Goal: Information Seeking & Learning: Learn about a topic

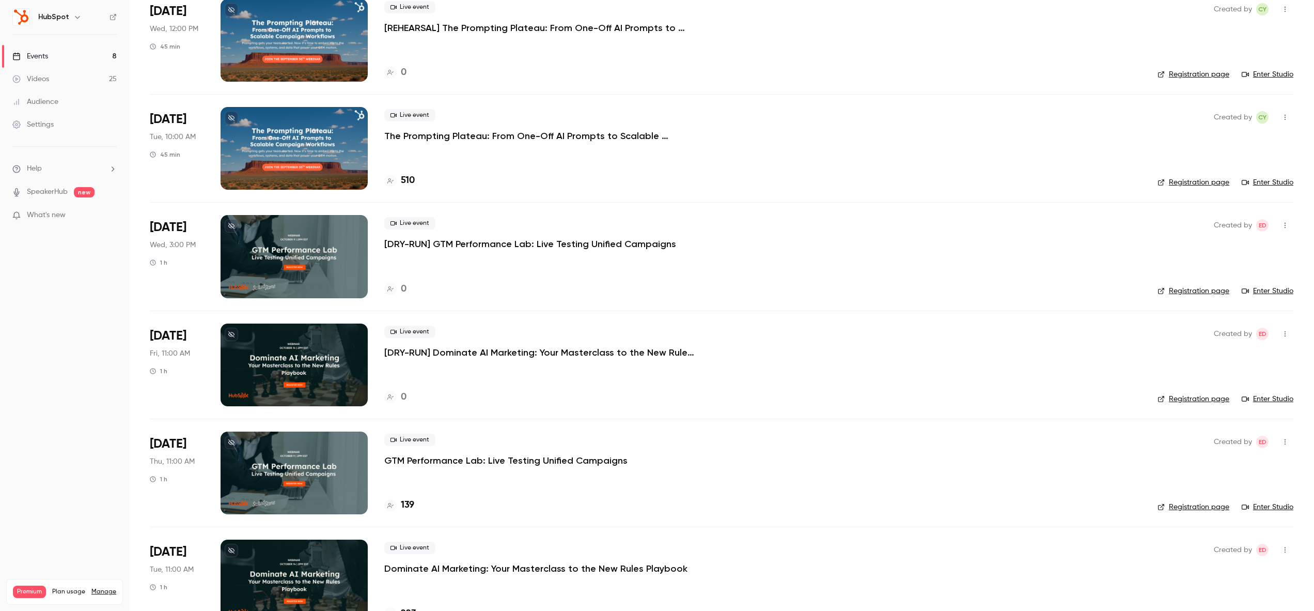
scroll to position [336, 0]
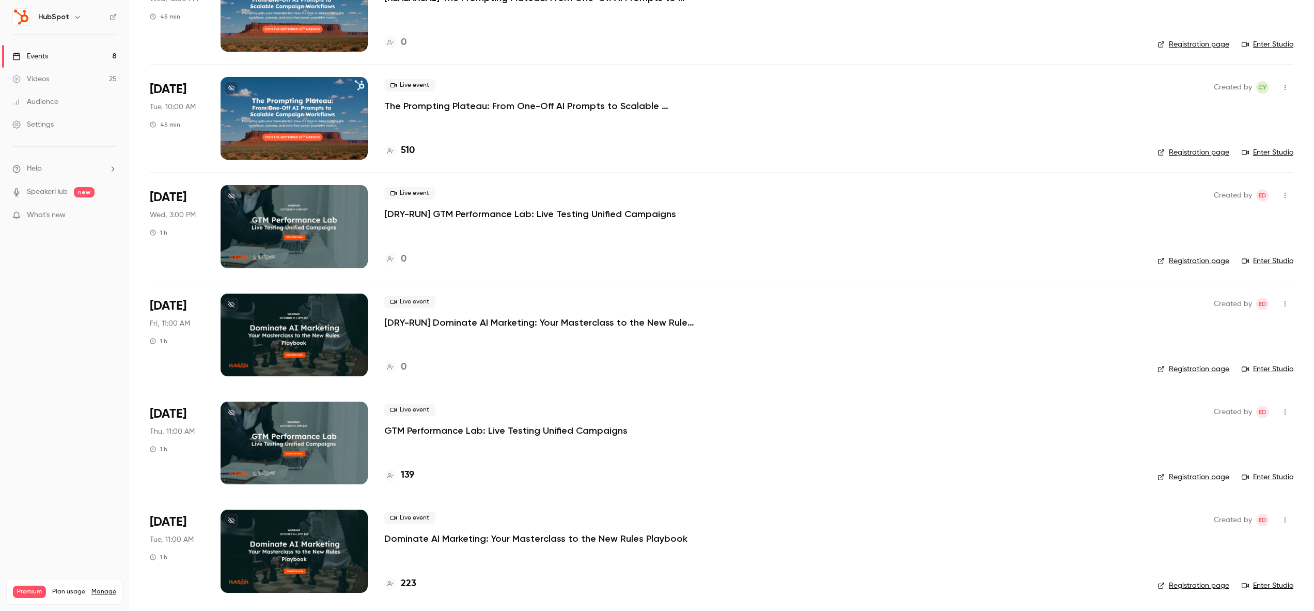
click at [51, 21] on h6 "HubSpot" at bounding box center [53, 17] width 31 height 10
click at [41, 126] on div "Settings" at bounding box center [32, 124] width 41 height 10
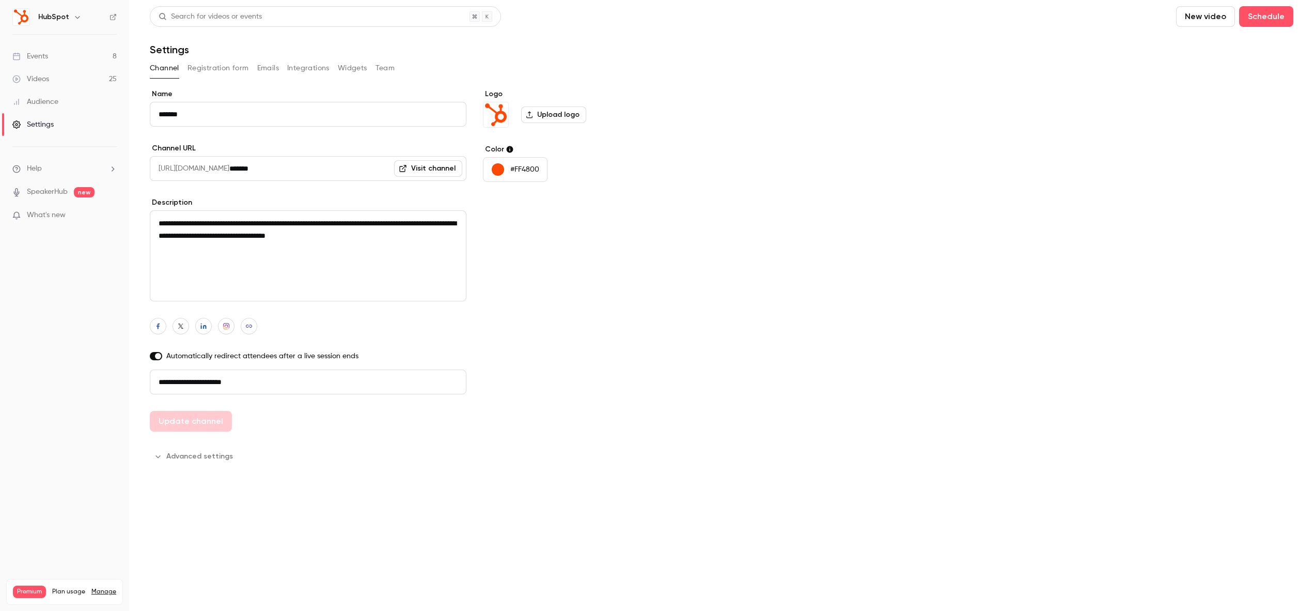
drag, startPoint x: 300, startPoint y: 384, endPoint x: 134, endPoint y: 388, distance: 166.4
click at [134, 388] on main "**********" at bounding box center [721, 305] width 1185 height 611
drag, startPoint x: 159, startPoint y: 383, endPoint x: 272, endPoint y: 383, distance: 113.1
click at [272, 383] on input "**********" at bounding box center [308, 381] width 317 height 25
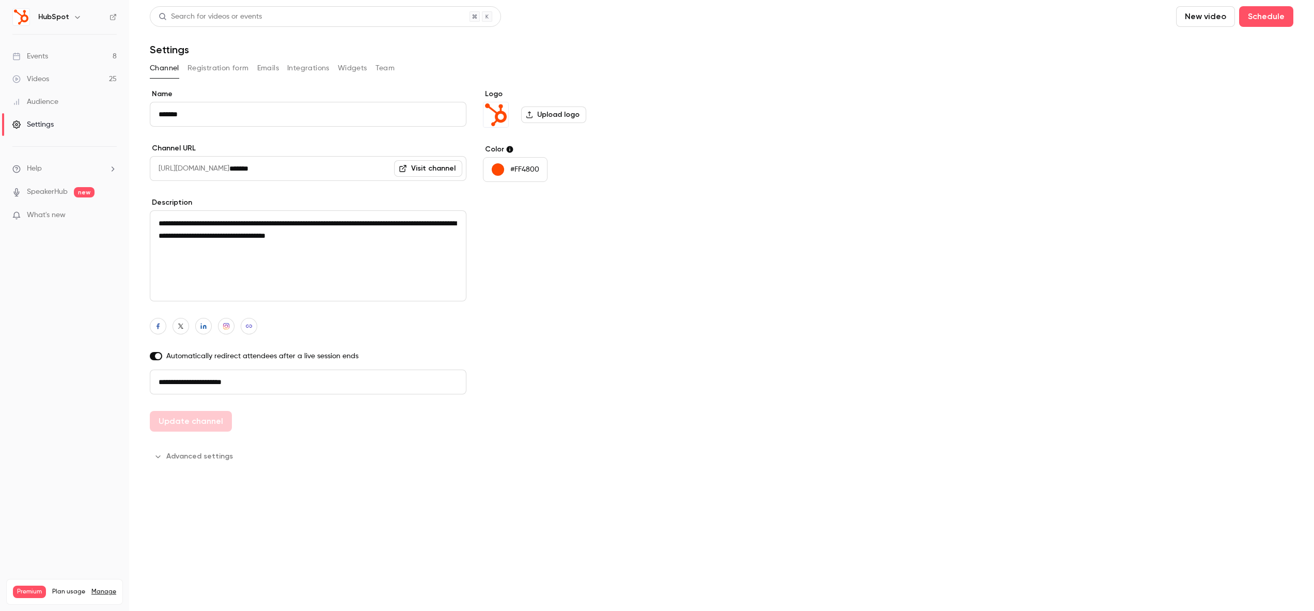
click at [56, 54] on link "Events 8" at bounding box center [64, 56] width 129 height 23
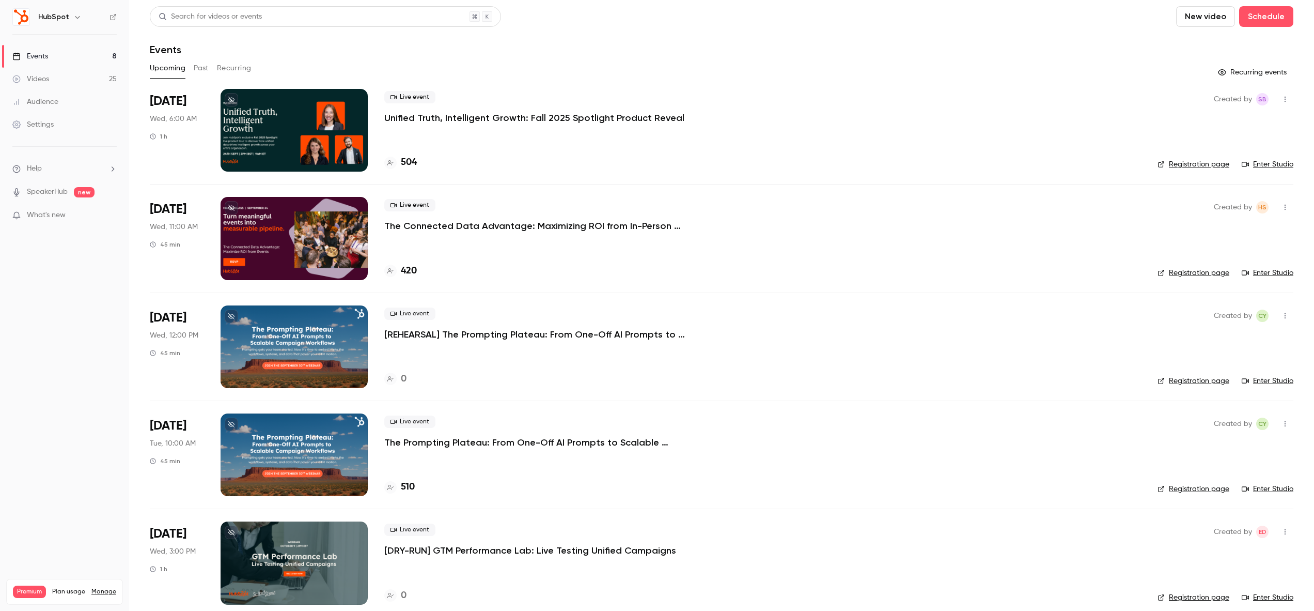
click at [205, 72] on button "Past" at bounding box center [201, 68] width 15 height 17
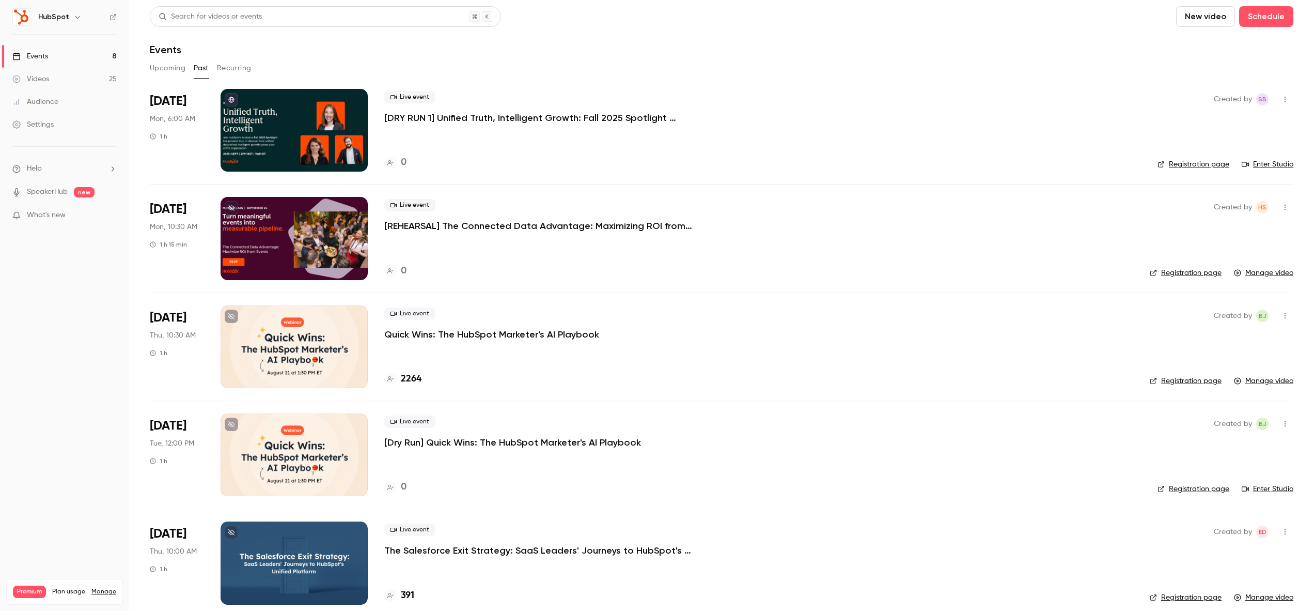
click at [183, 70] on button "Upcoming" at bounding box center [168, 68] width 36 height 17
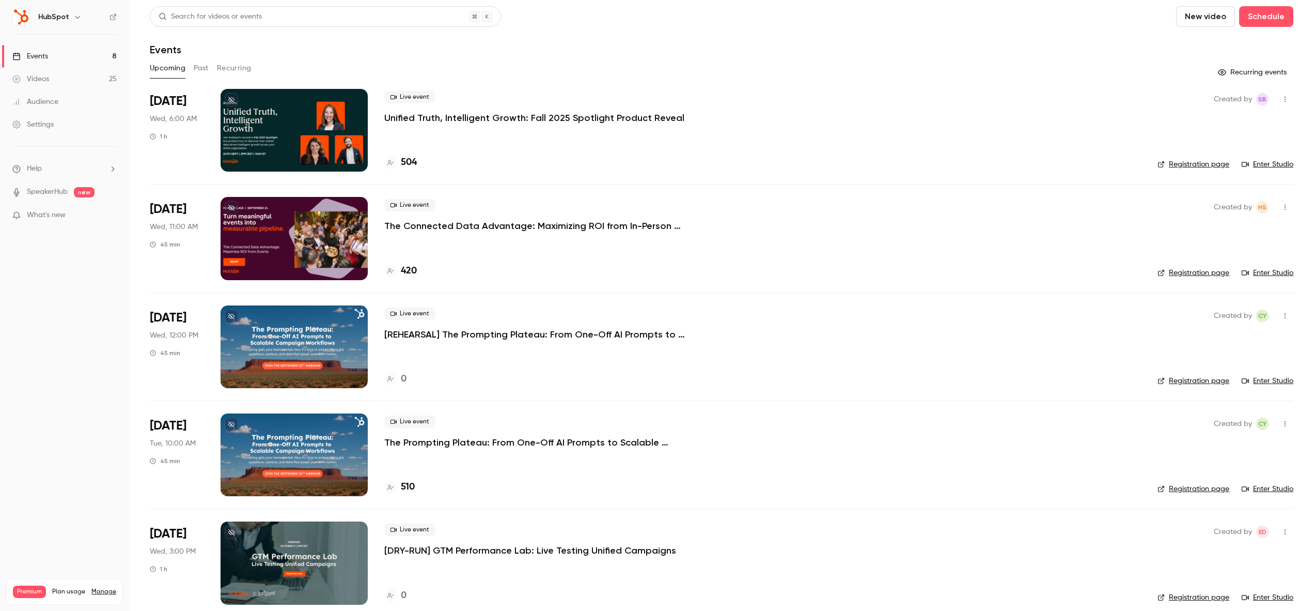
click at [198, 70] on button "Past" at bounding box center [201, 68] width 15 height 17
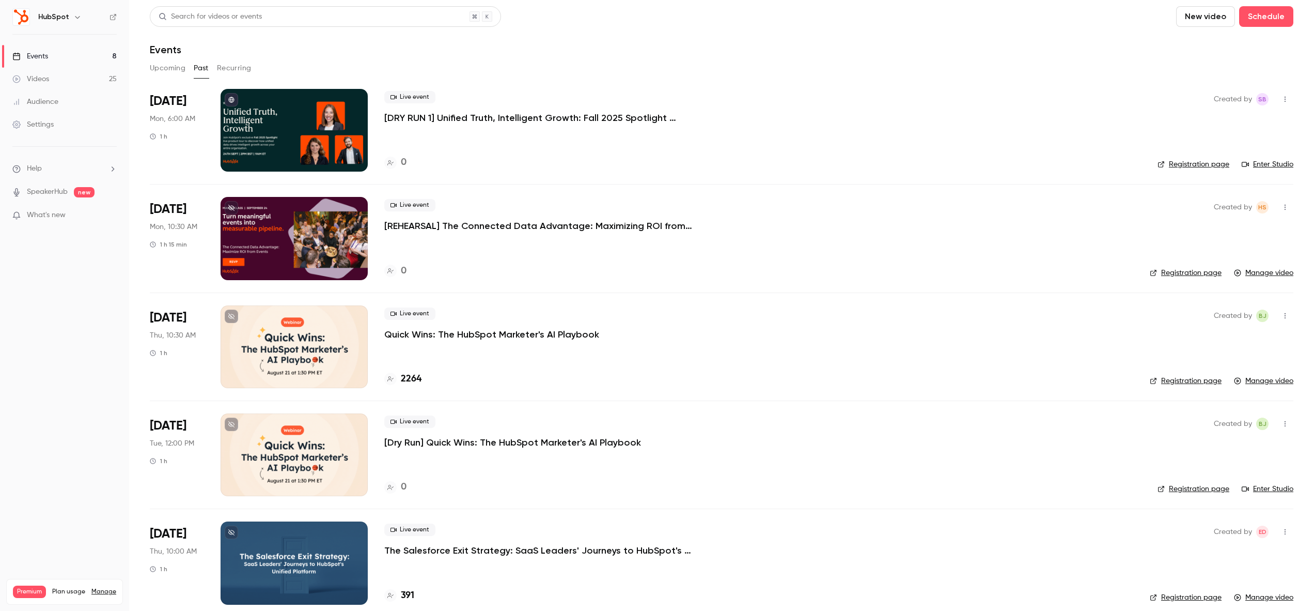
click at [238, 71] on button "Recurring" at bounding box center [234, 68] width 35 height 17
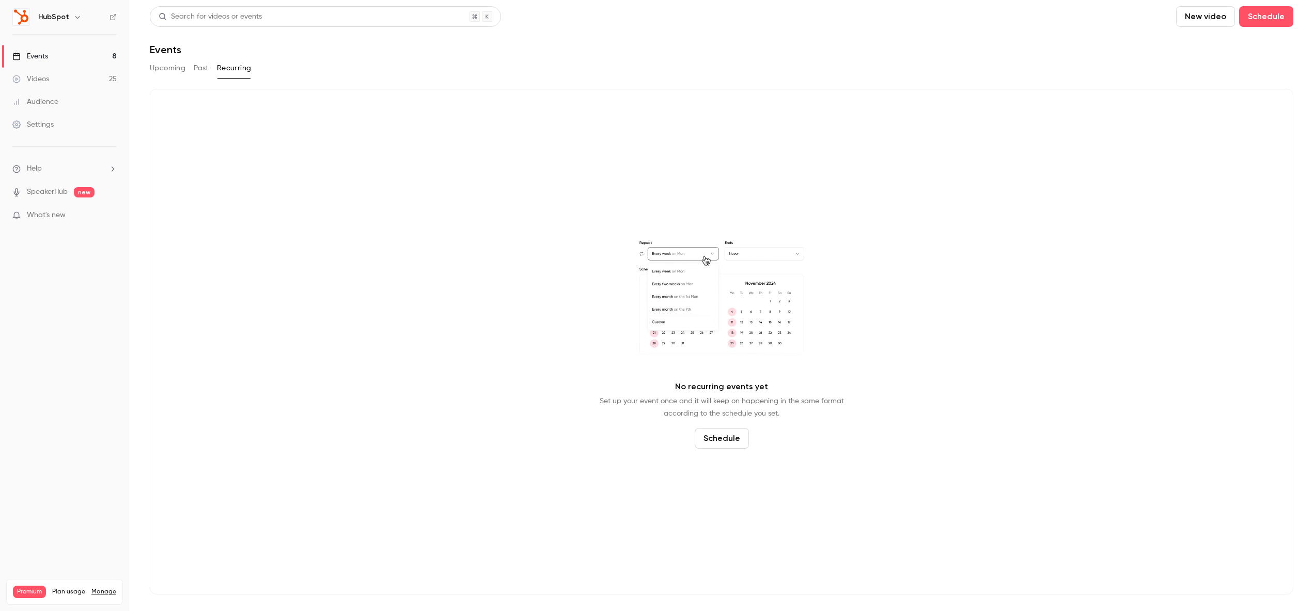
click at [204, 69] on button "Past" at bounding box center [201, 68] width 15 height 17
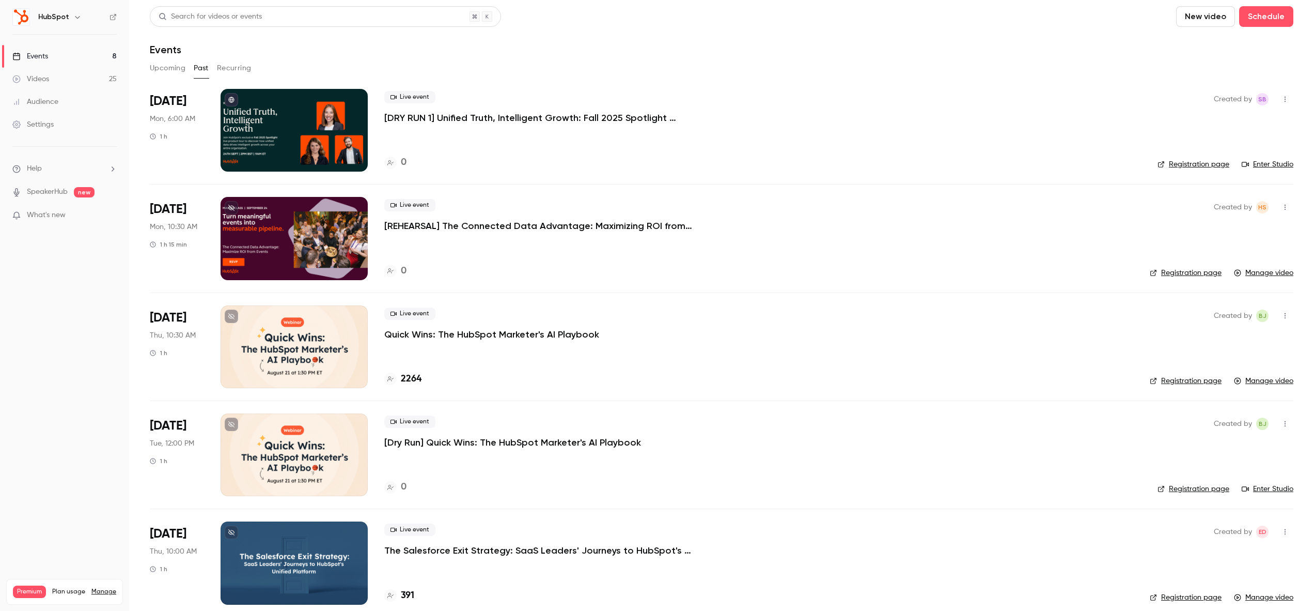
click at [167, 71] on button "Upcoming" at bounding box center [168, 68] width 36 height 17
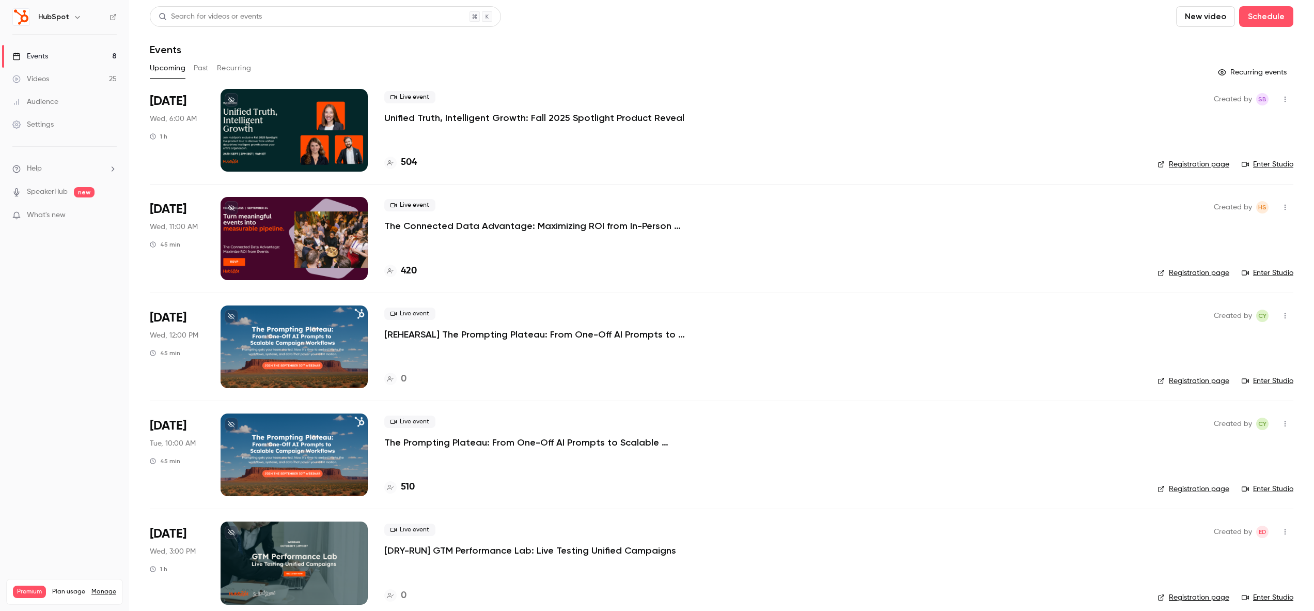
click at [200, 71] on button "Past" at bounding box center [201, 68] width 15 height 17
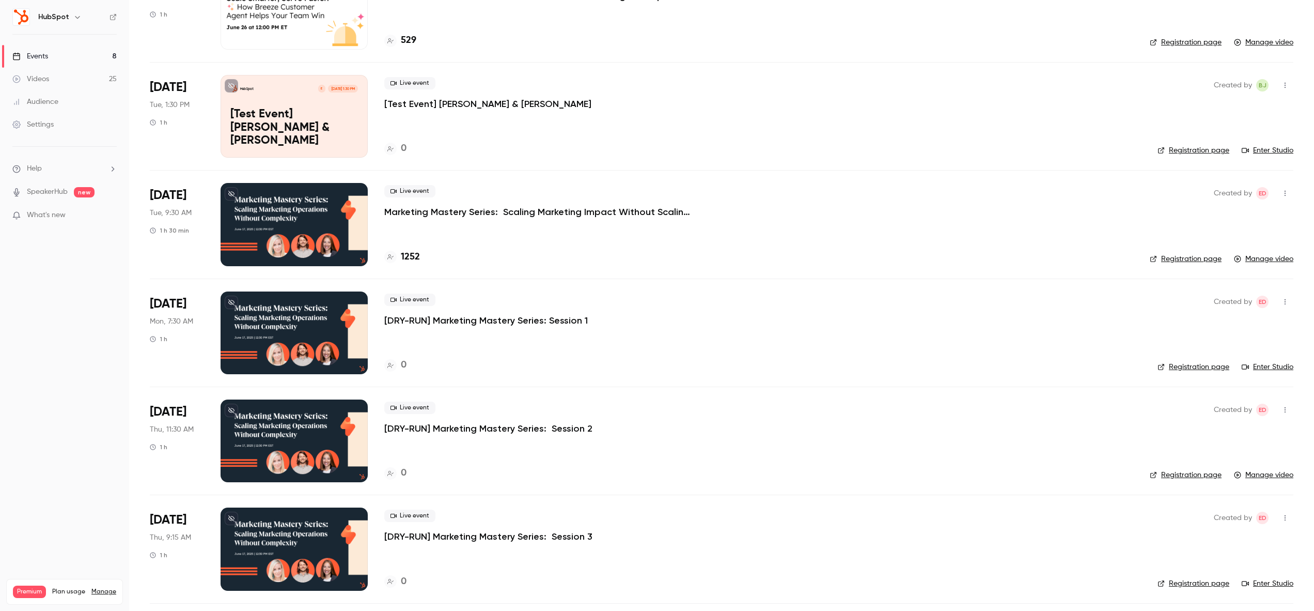
scroll to position [1303, 0]
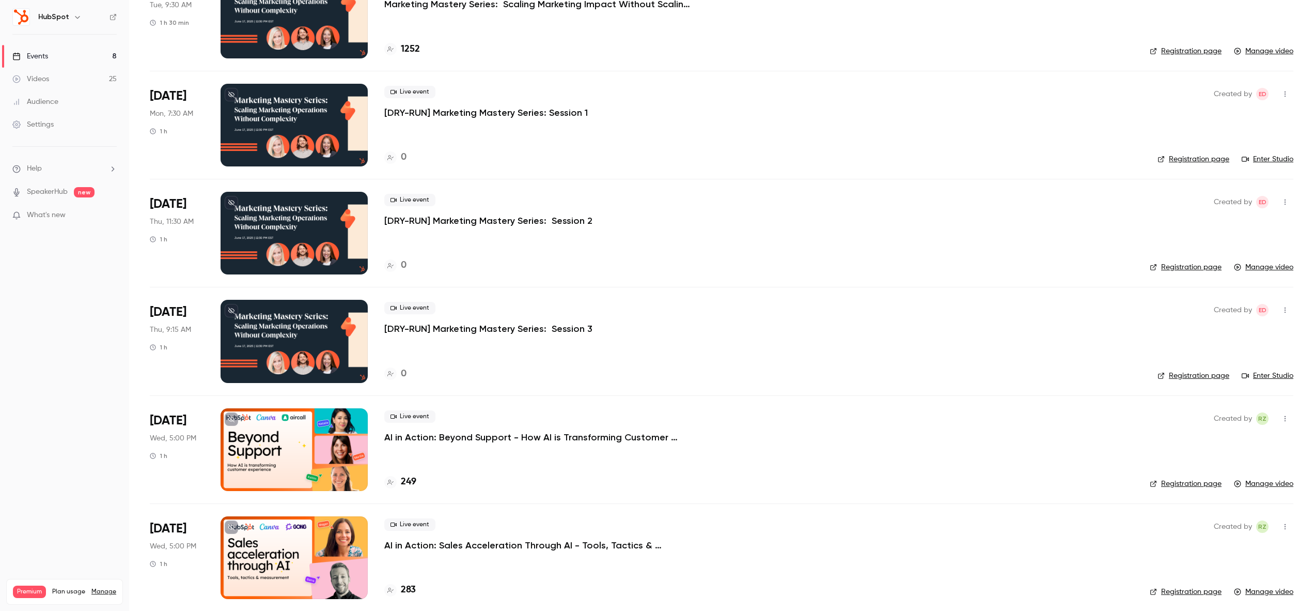
click at [343, 336] on div at bounding box center [294, 341] width 147 height 83
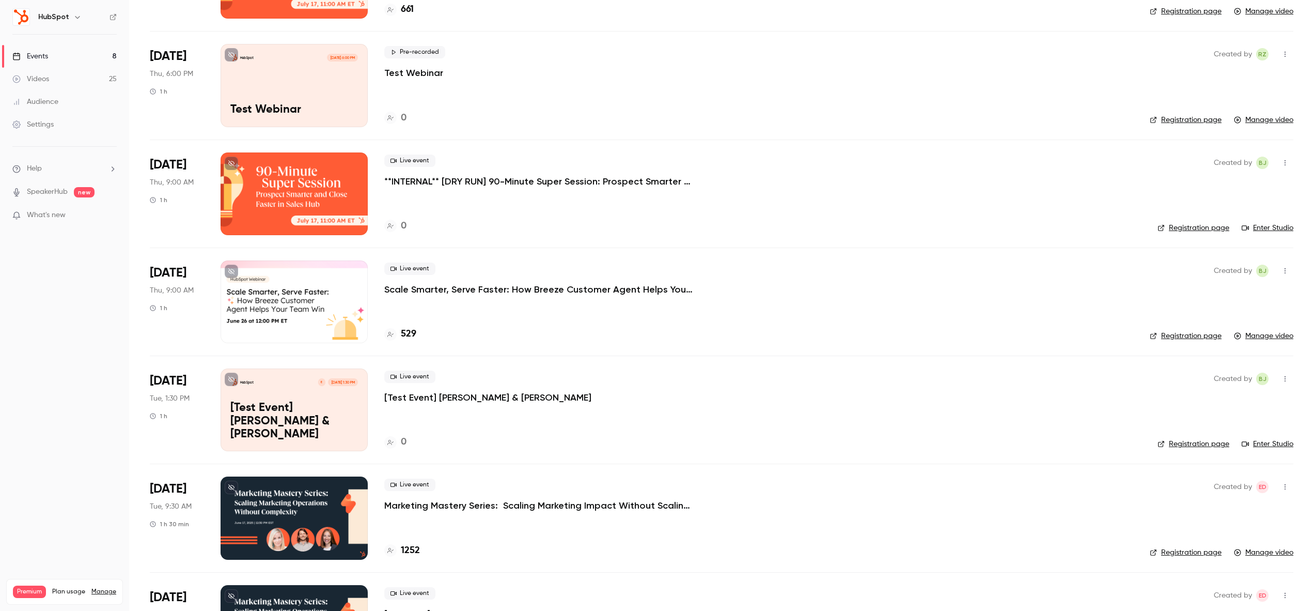
scroll to position [912, 0]
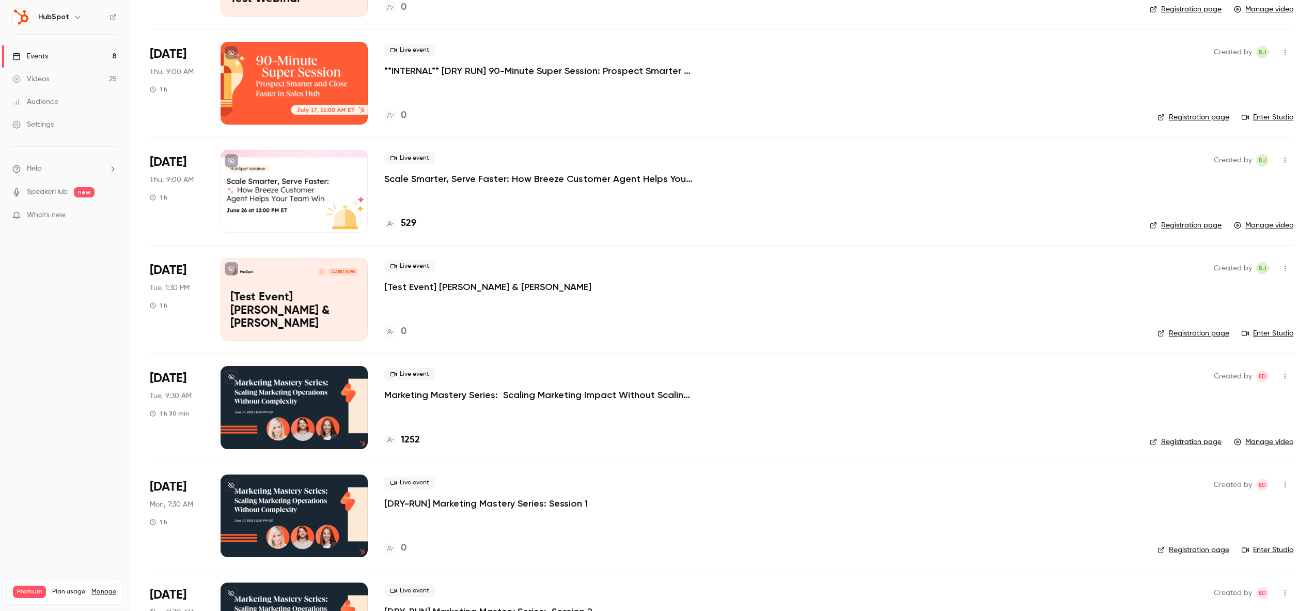
click at [325, 427] on div at bounding box center [294, 407] width 147 height 83
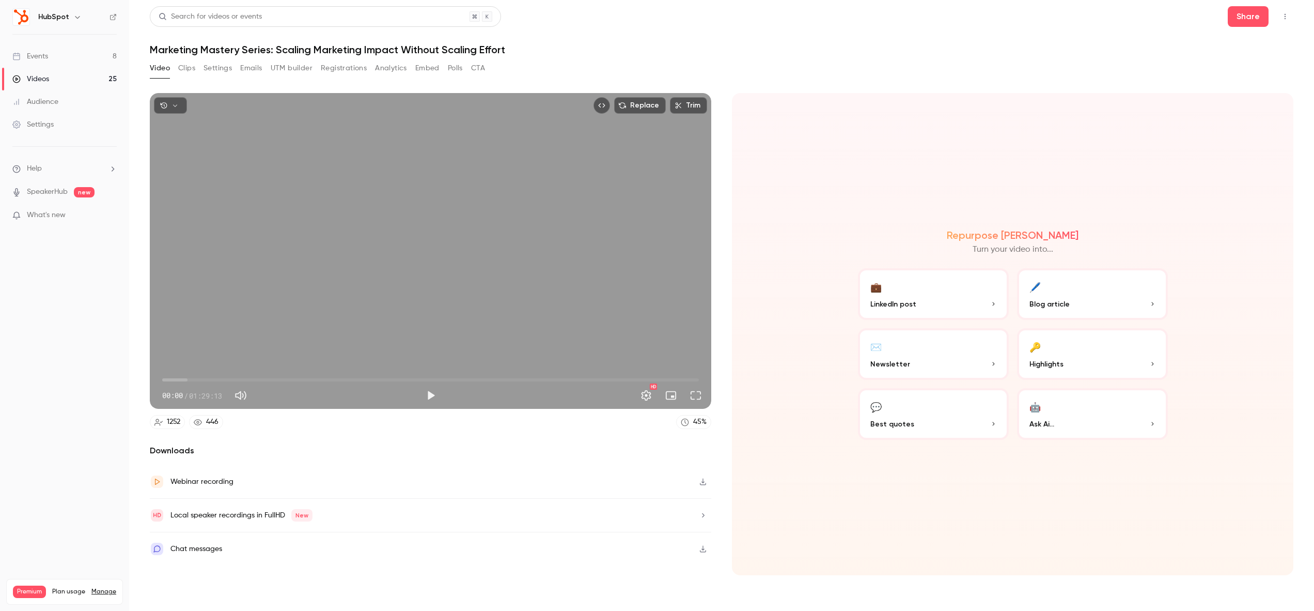
click at [85, 57] on link "Events 8" at bounding box center [64, 56] width 129 height 23
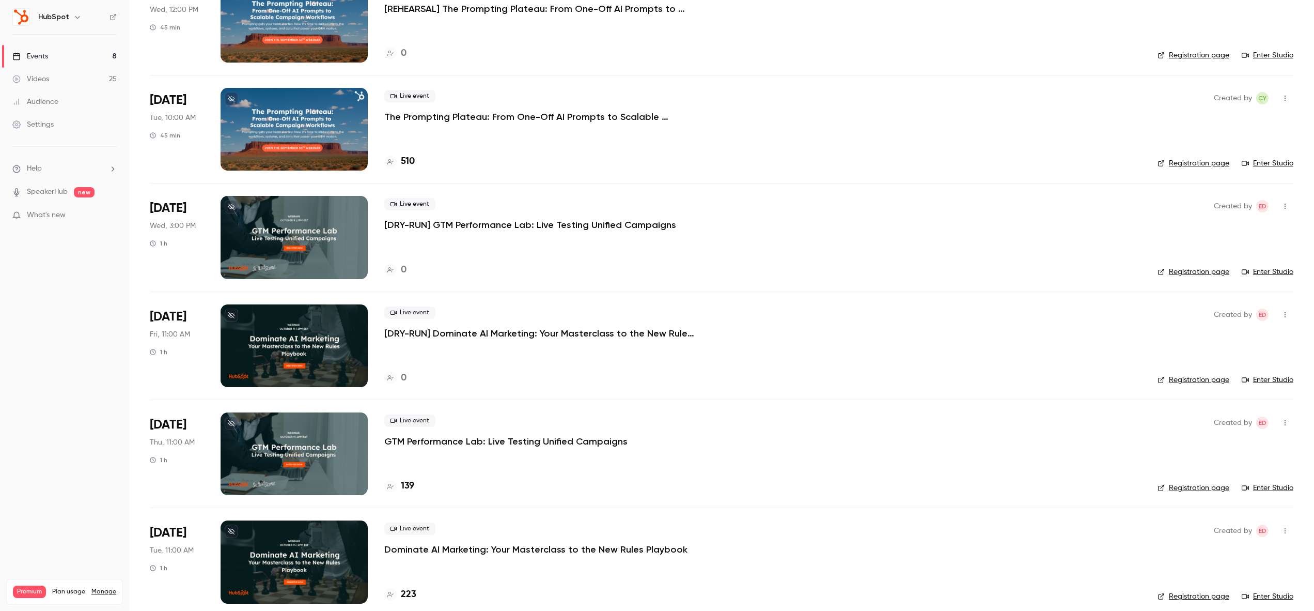
scroll to position [336, 0]
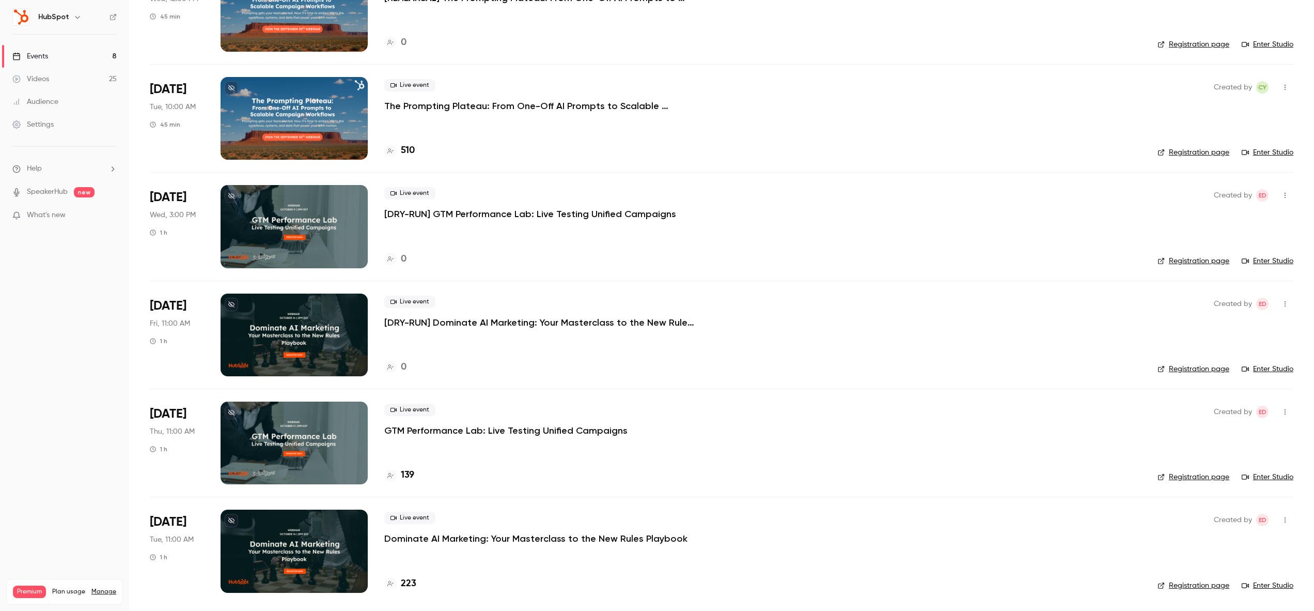
click at [433, 430] on p "GTM Performance Lab: Live Testing Unified Campaigns" at bounding box center [505, 430] width 243 height 12
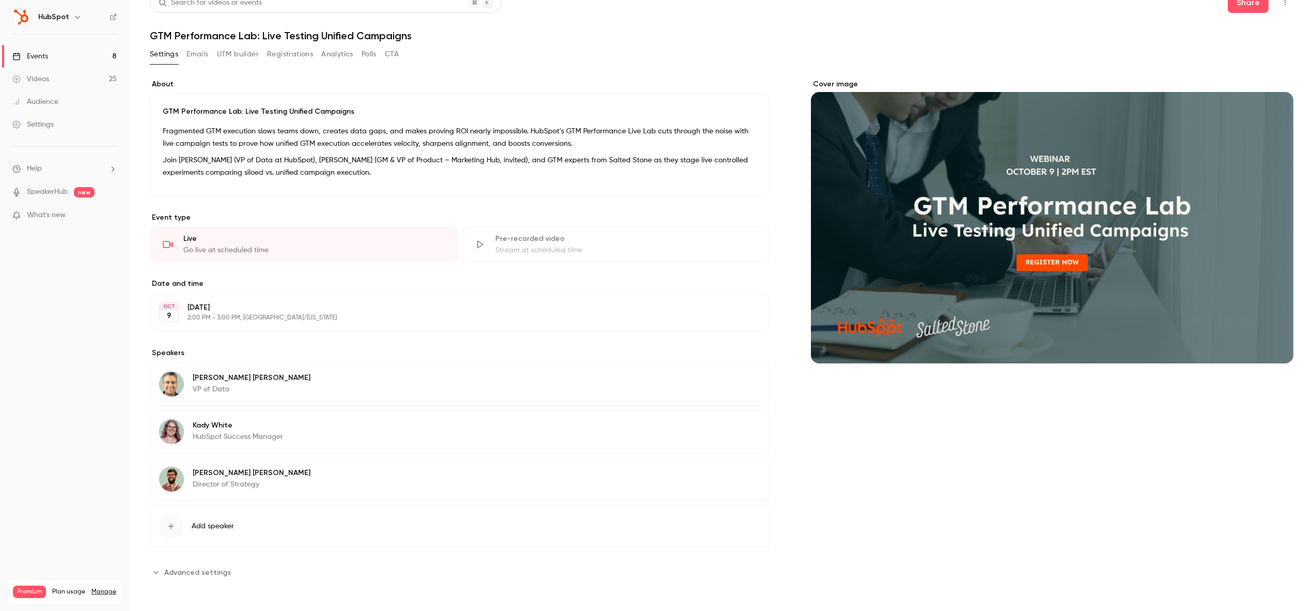
scroll to position [14, 0]
click at [205, 569] on span "Advanced settings" at bounding box center [197, 571] width 67 height 11
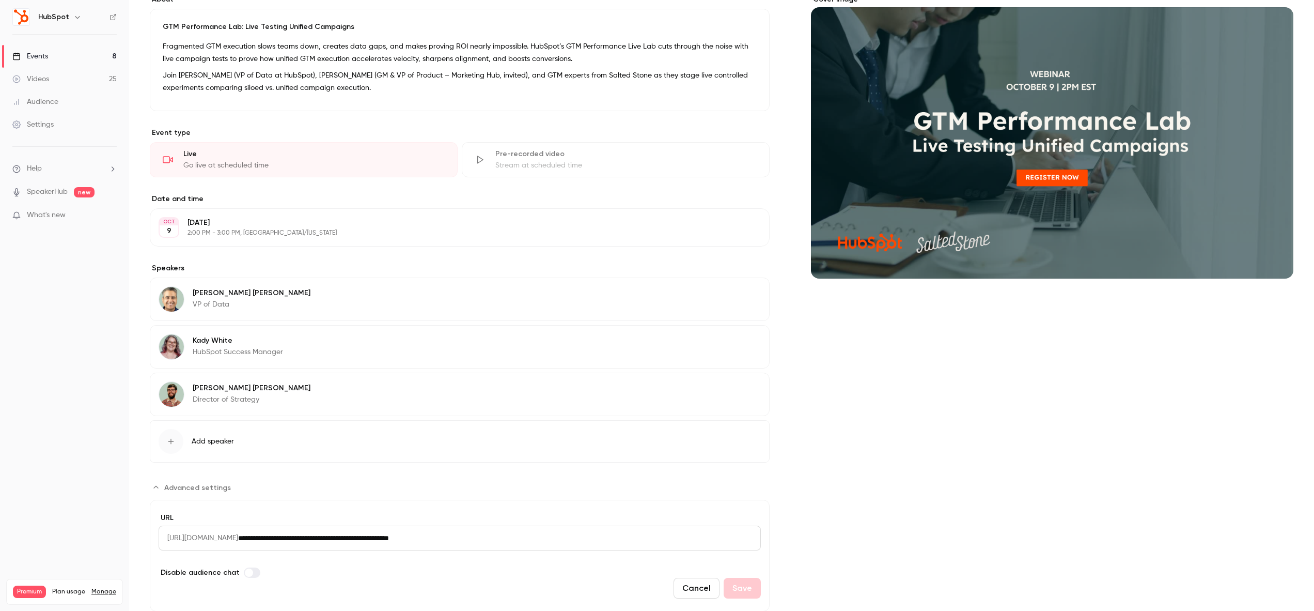
scroll to position [130, 0]
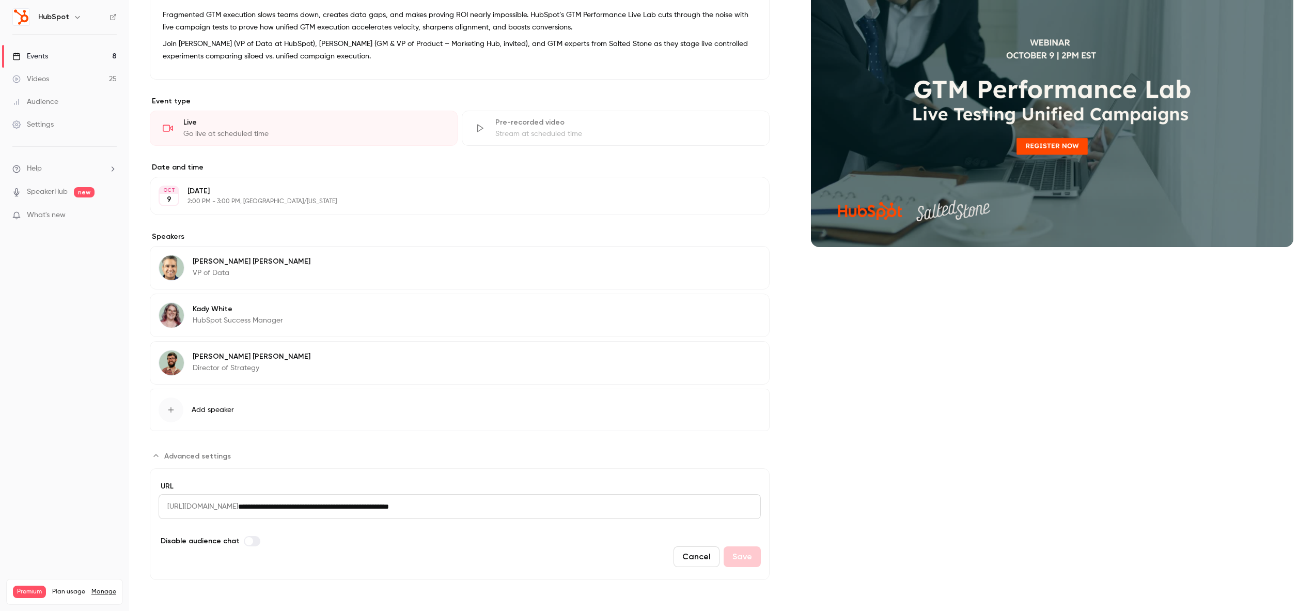
drag, startPoint x: 296, startPoint y: 508, endPoint x: 573, endPoint y: 514, distance: 277.5
click at [573, 514] on input "**********" at bounding box center [499, 506] width 523 height 25
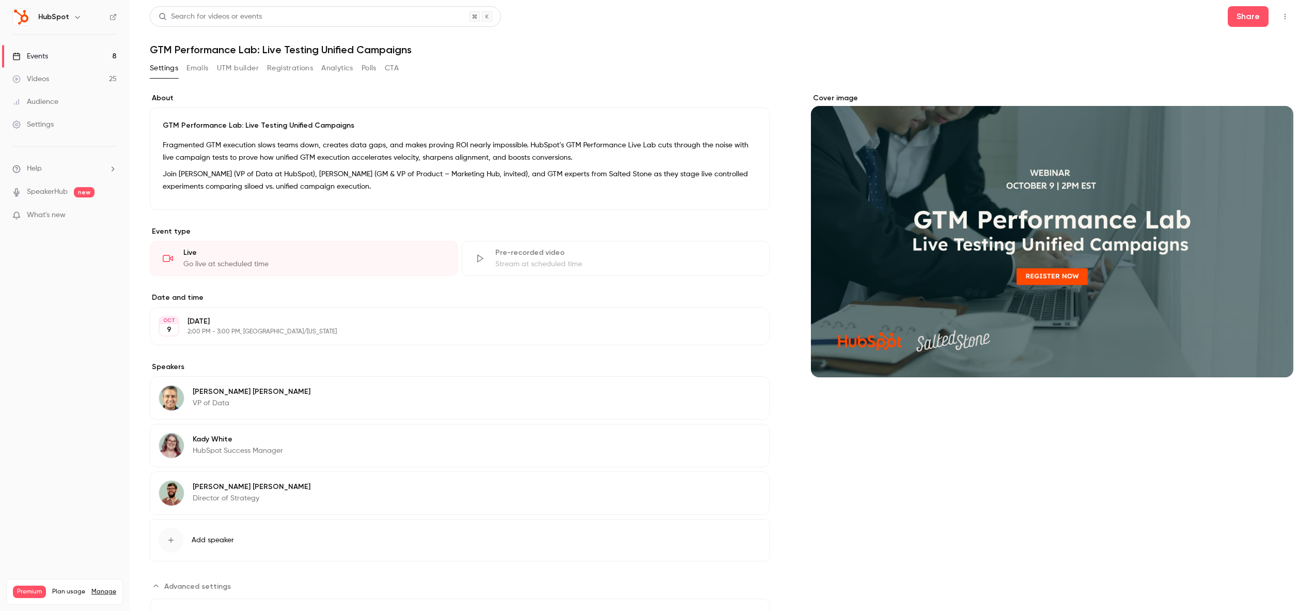
click at [86, 80] on link "Videos 25" at bounding box center [64, 79] width 129 height 23
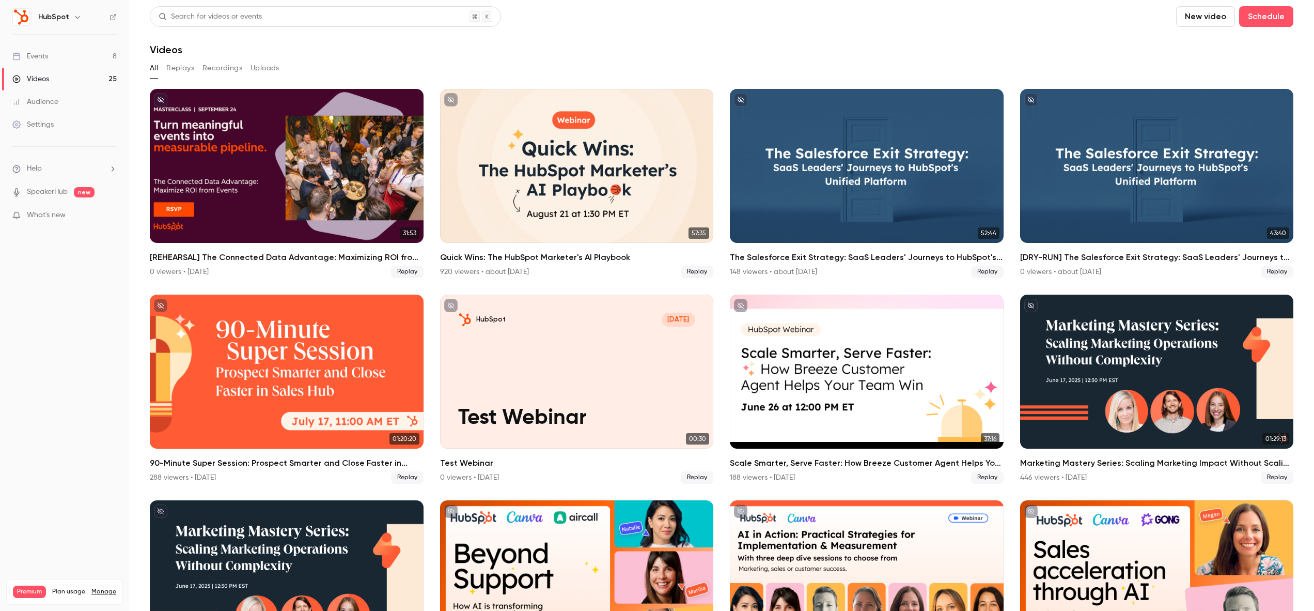
click at [83, 57] on link "Events 8" at bounding box center [64, 56] width 129 height 23
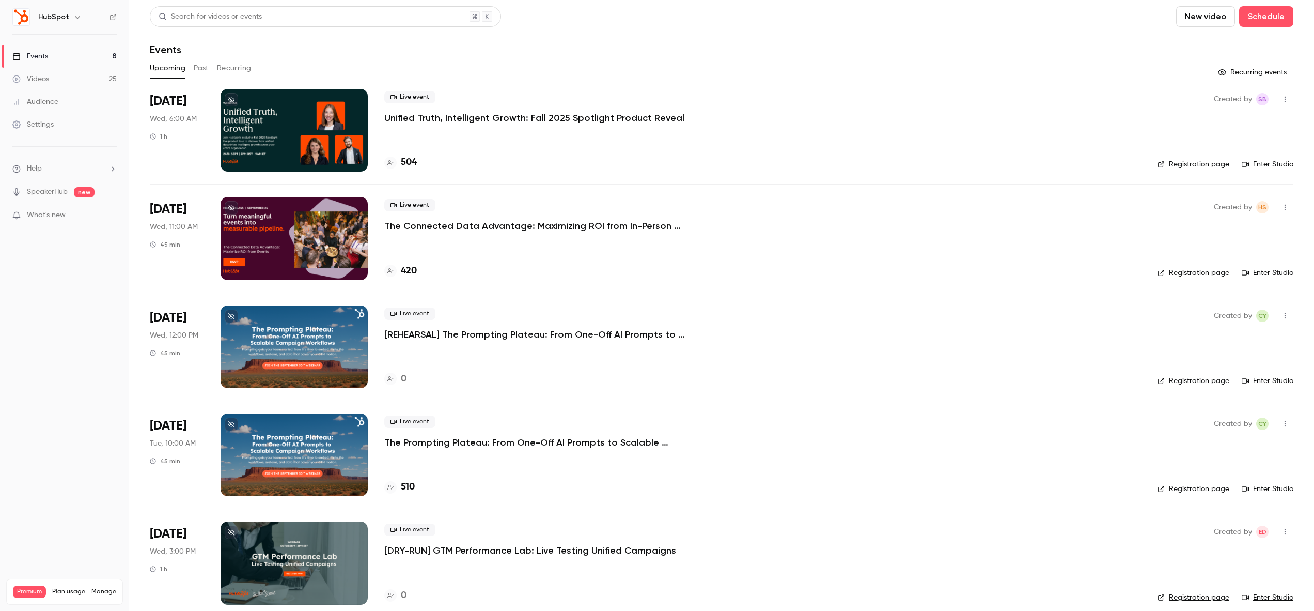
click at [196, 63] on button "Past" at bounding box center [201, 68] width 15 height 17
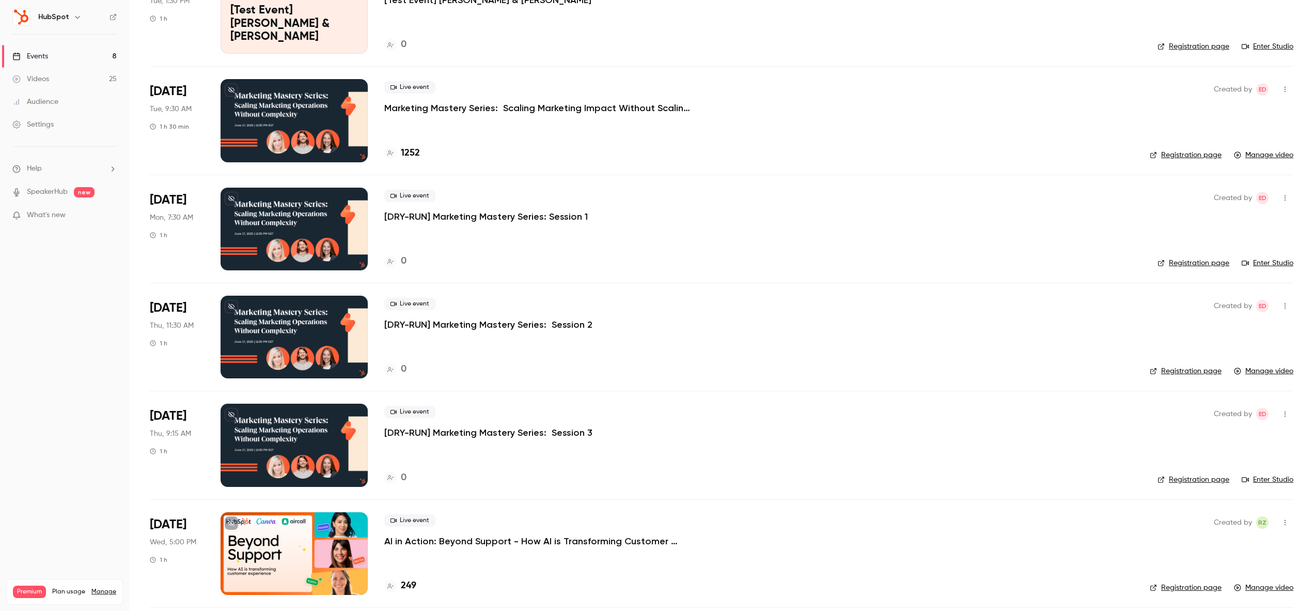
scroll to position [1201, 0]
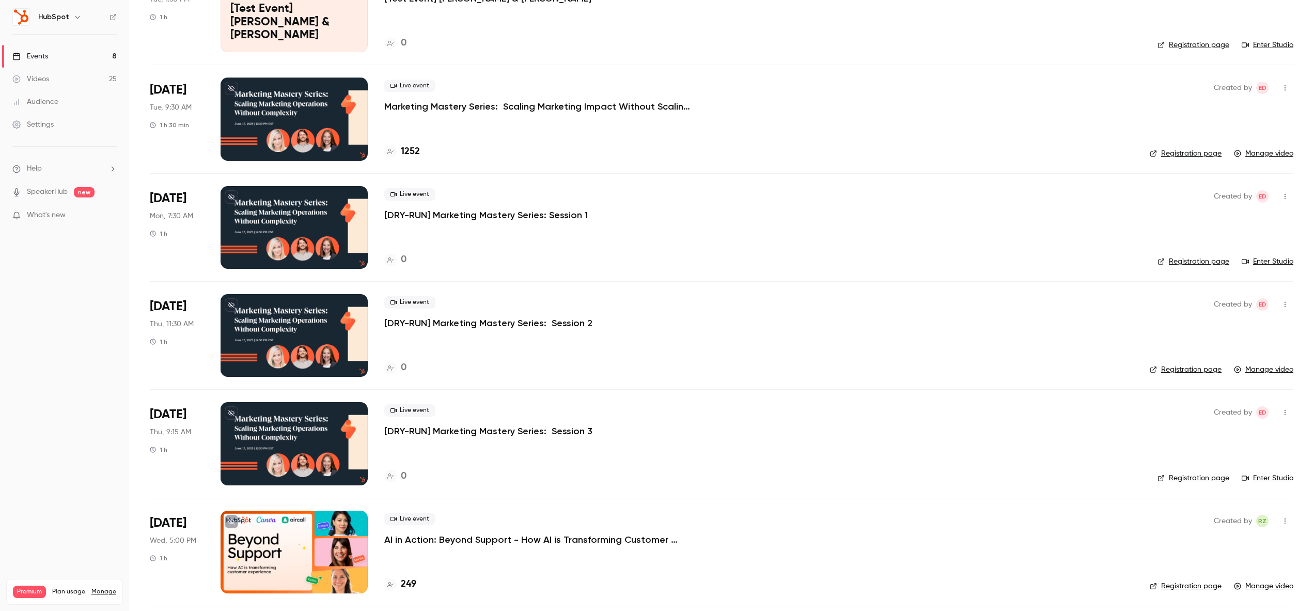
click at [290, 133] on div at bounding box center [294, 118] width 147 height 83
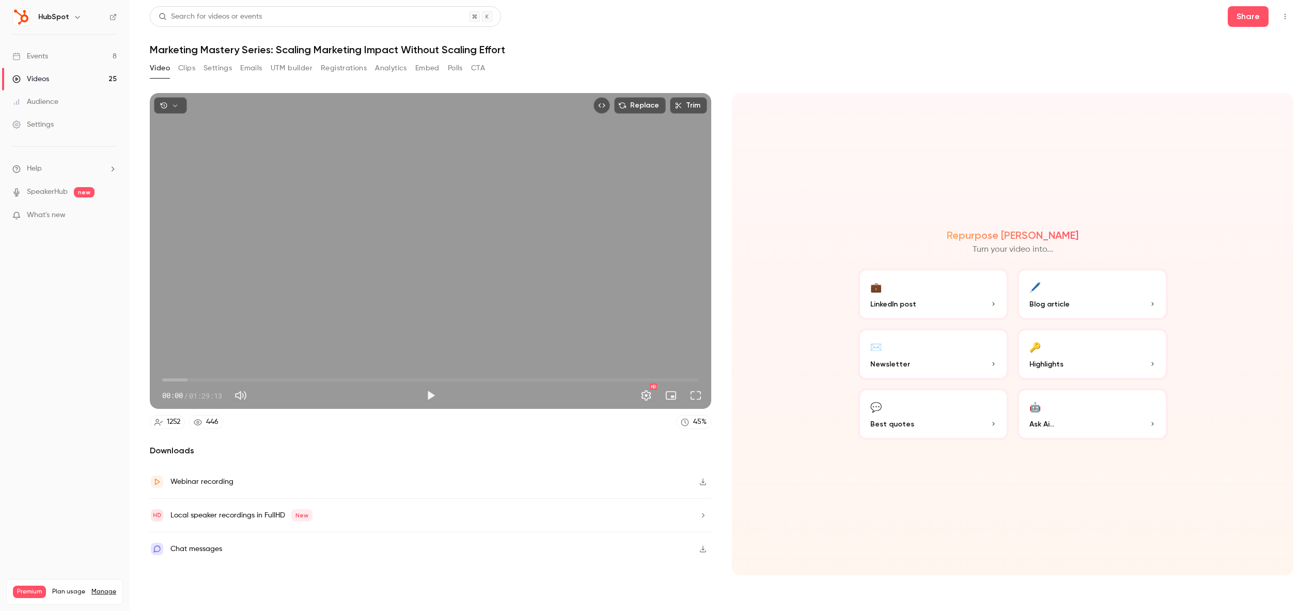
click at [195, 73] on button "Clips" at bounding box center [186, 68] width 17 height 17
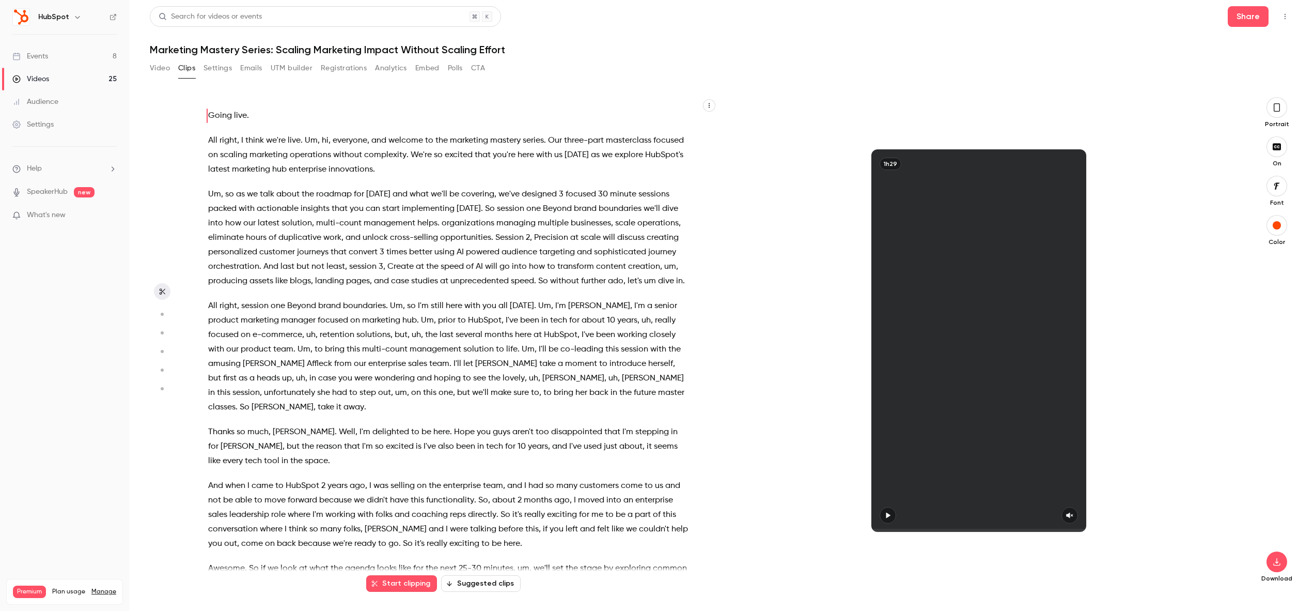
click at [1278, 110] on icon "button" at bounding box center [1277, 107] width 8 height 11
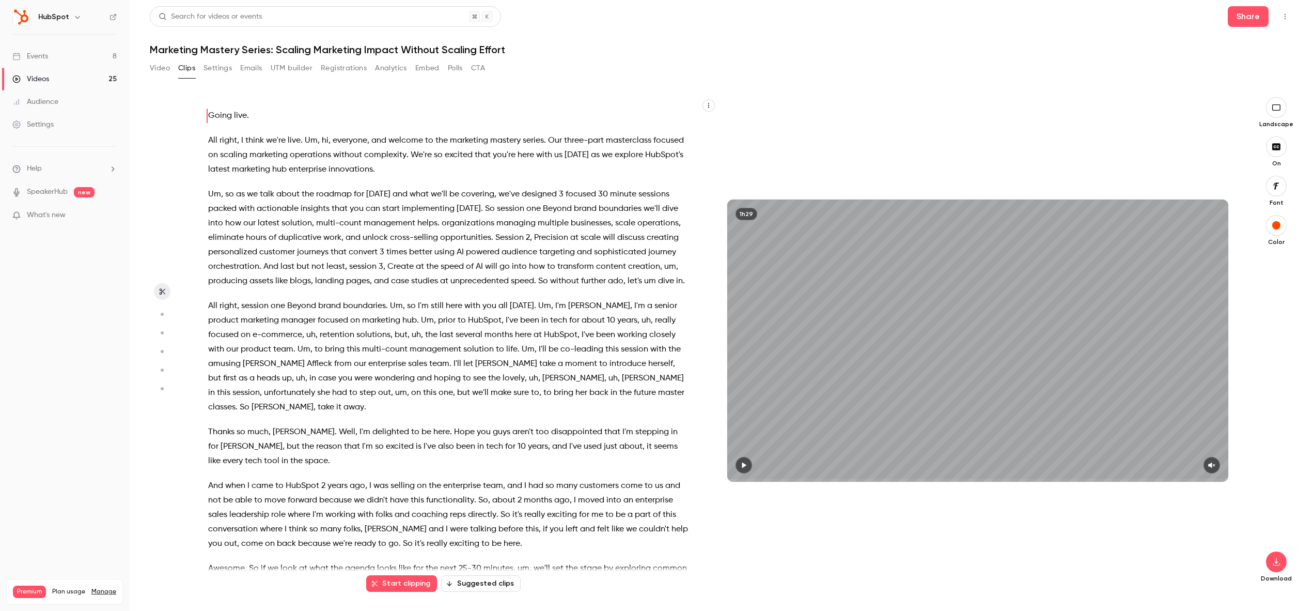
click at [1278, 110] on icon "button" at bounding box center [1276, 107] width 8 height 6
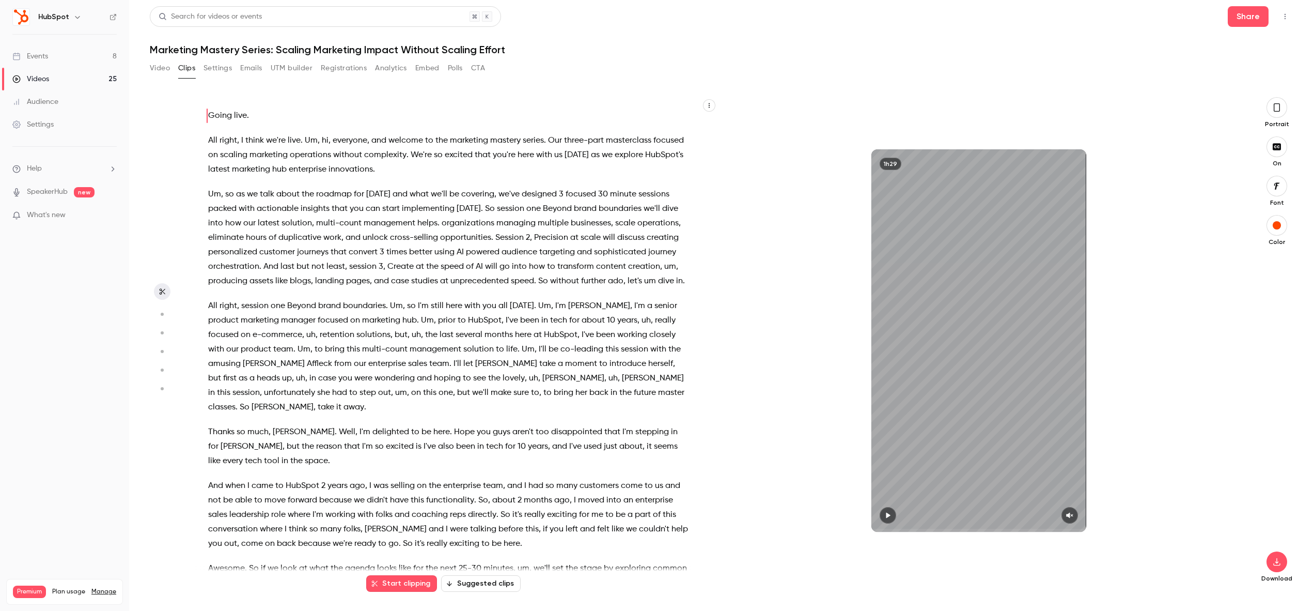
click at [1278, 110] on icon "button" at bounding box center [1277, 107] width 8 height 11
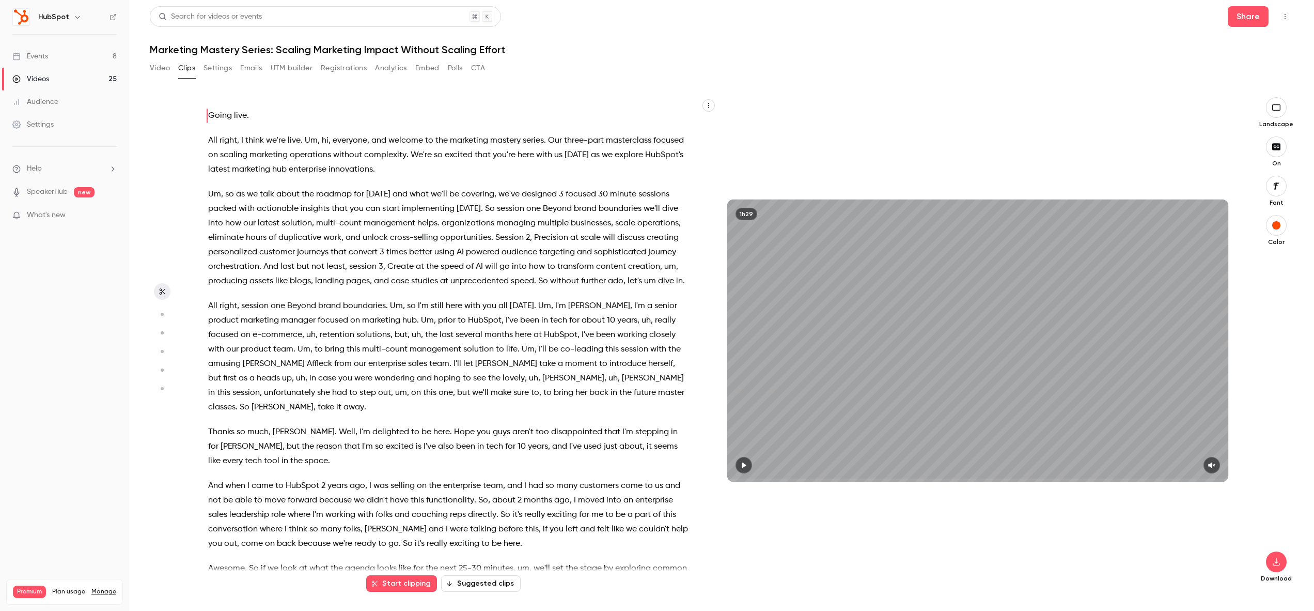
click at [69, 60] on link "Events 8" at bounding box center [64, 56] width 129 height 23
